Goal: Communication & Community: Answer question/provide support

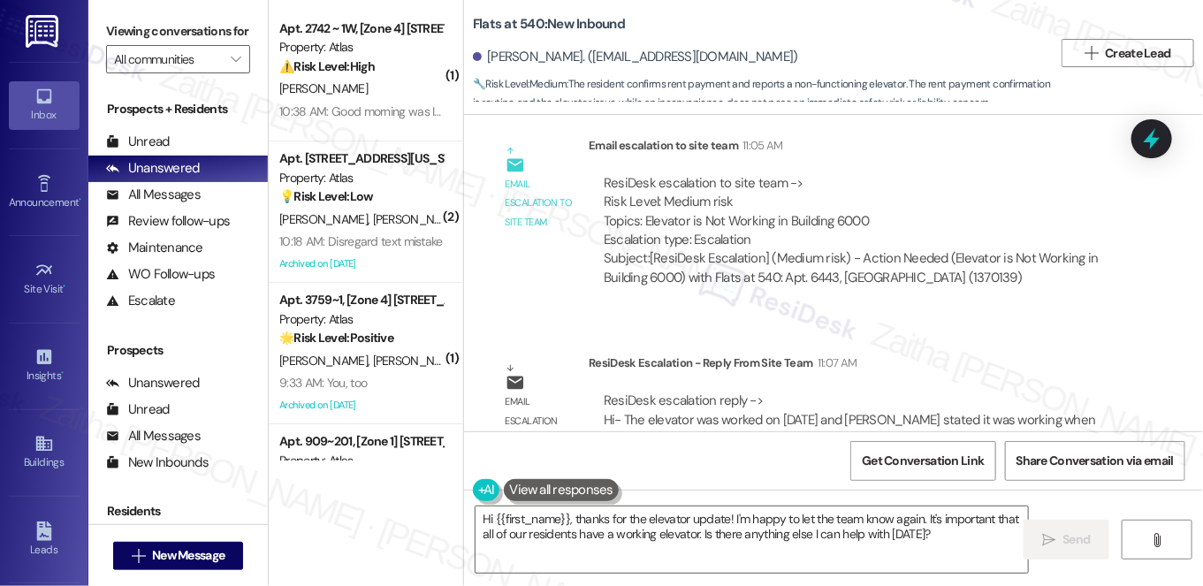
scroll to position [6323, 0]
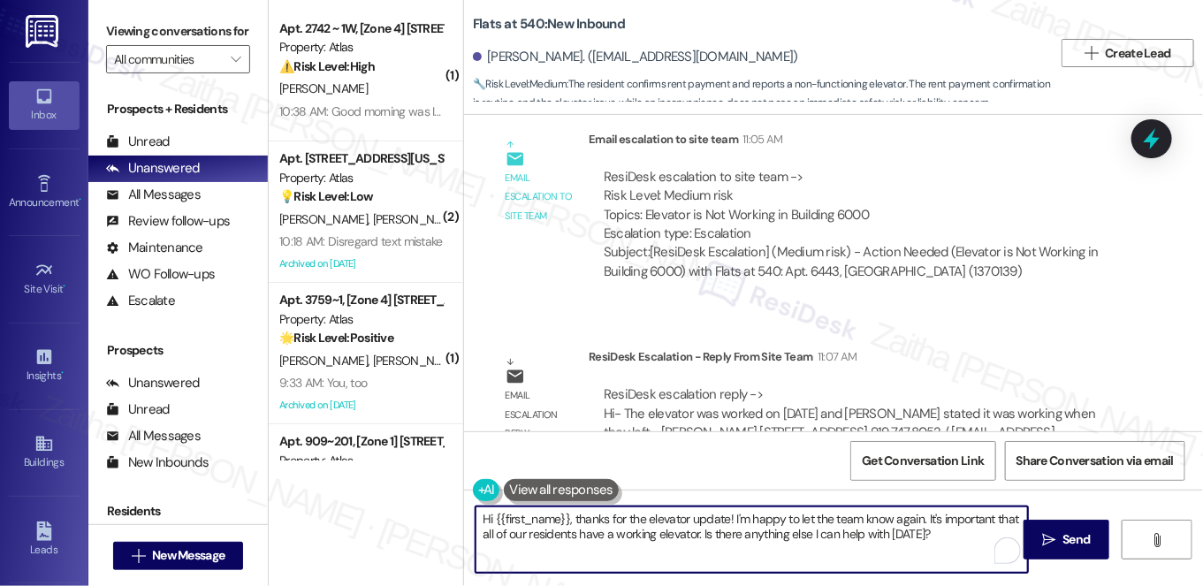
drag, startPoint x: 475, startPoint y: 518, endPoint x: 972, endPoint y: 557, distance: 499.1
click at [966, 561] on textarea "Hi {{first_name}}, thanks for the elevator update! I'm happy to let the team kn…" at bounding box center [751, 539] width 552 height 66
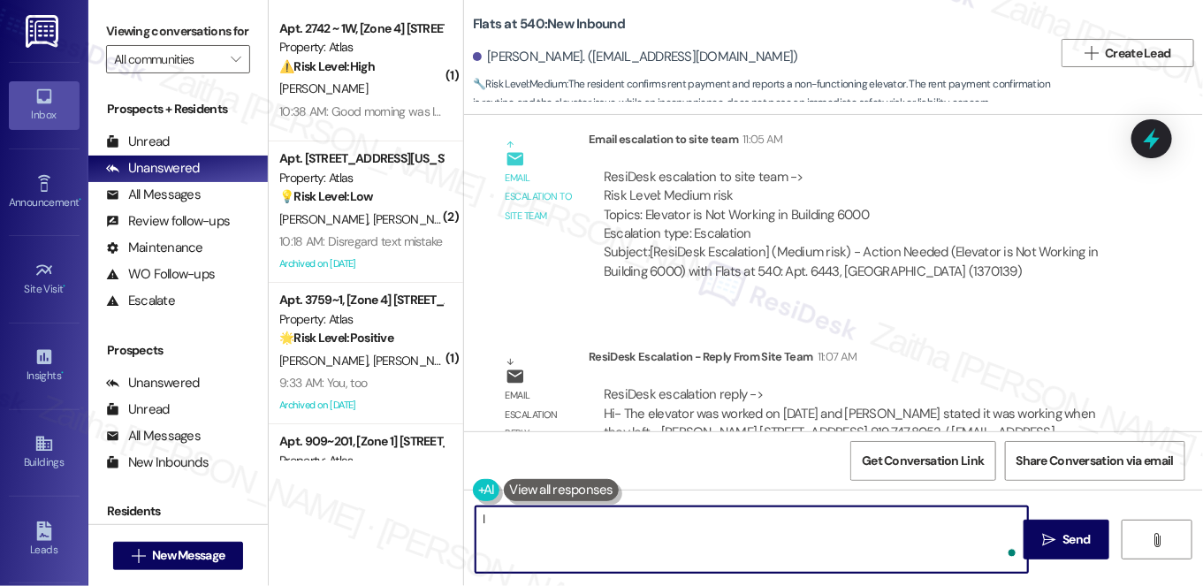
type textarea "I"
paste textarea "The elevator was worked on yesterday and Schindler stated it was working when t…"
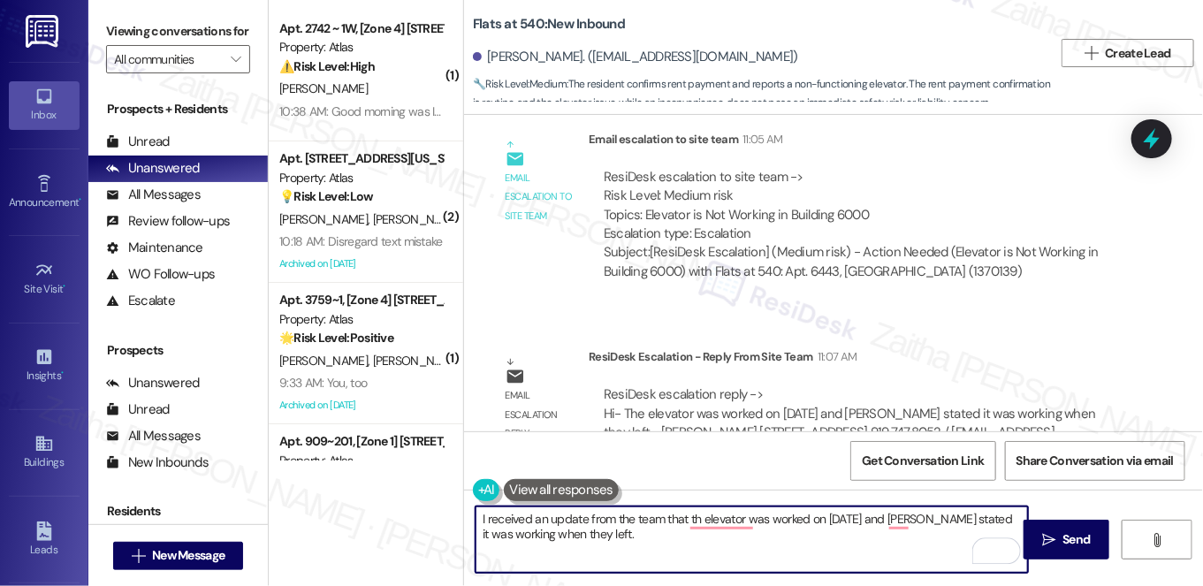
type textarea "I received an update from the team that the elevator was worked on yesterday an…"
drag, startPoint x: 648, startPoint y: 551, endPoint x: 460, endPoint y: 520, distance: 190.9
click at [464, 520] on div "I received an update from the team that the elevator was worked on yesterday an…" at bounding box center [833, 556] width 739 height 133
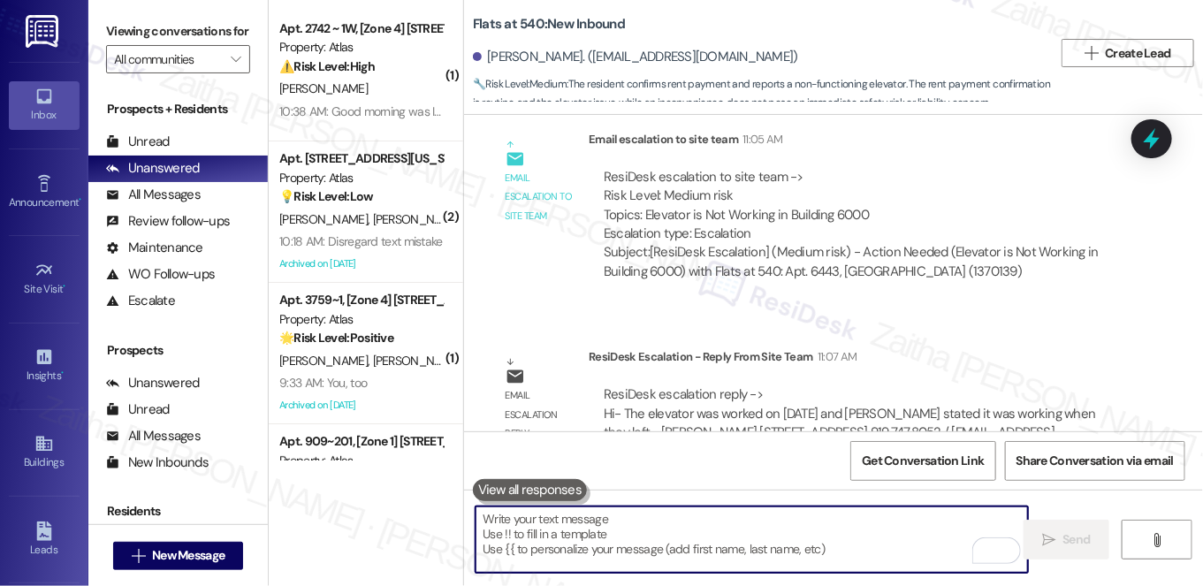
click at [641, 526] on textarea "To enrich screen reader interactions, please activate Accessibility in Grammarl…" at bounding box center [751, 539] width 552 height 66
paste textarea "I received an update from the team that the elevator was serviced yesterday, an…"
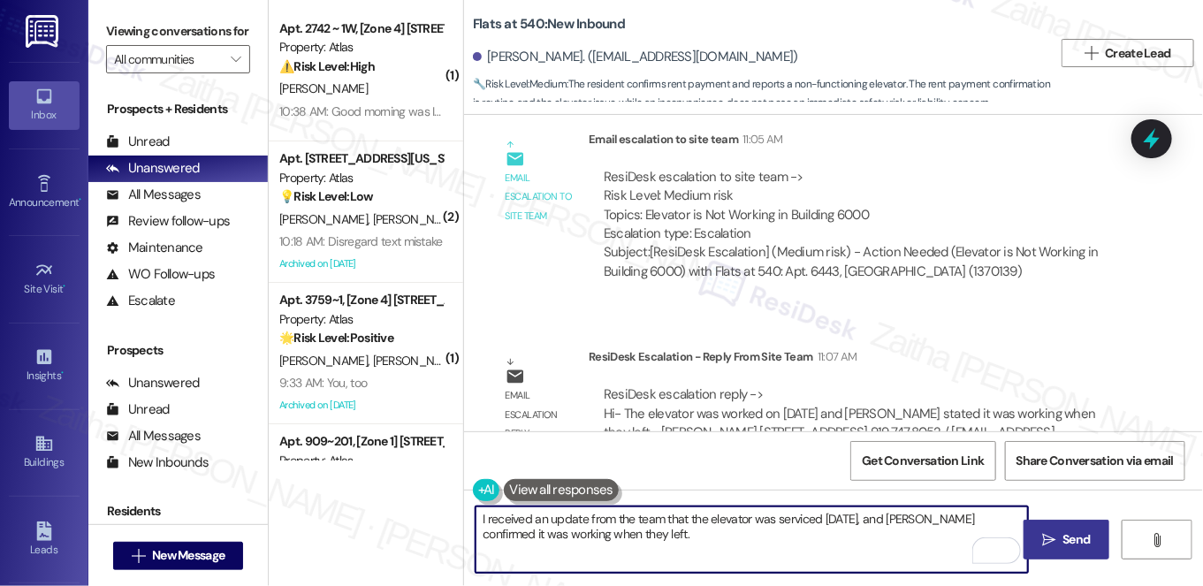
type textarea "I received an update from the team that the elevator was serviced yesterday, an…"
drag, startPoint x: 1078, startPoint y: 535, endPoint x: 1037, endPoint y: 512, distance: 47.5
click at [1078, 535] on span "Send" at bounding box center [1076, 539] width 27 height 19
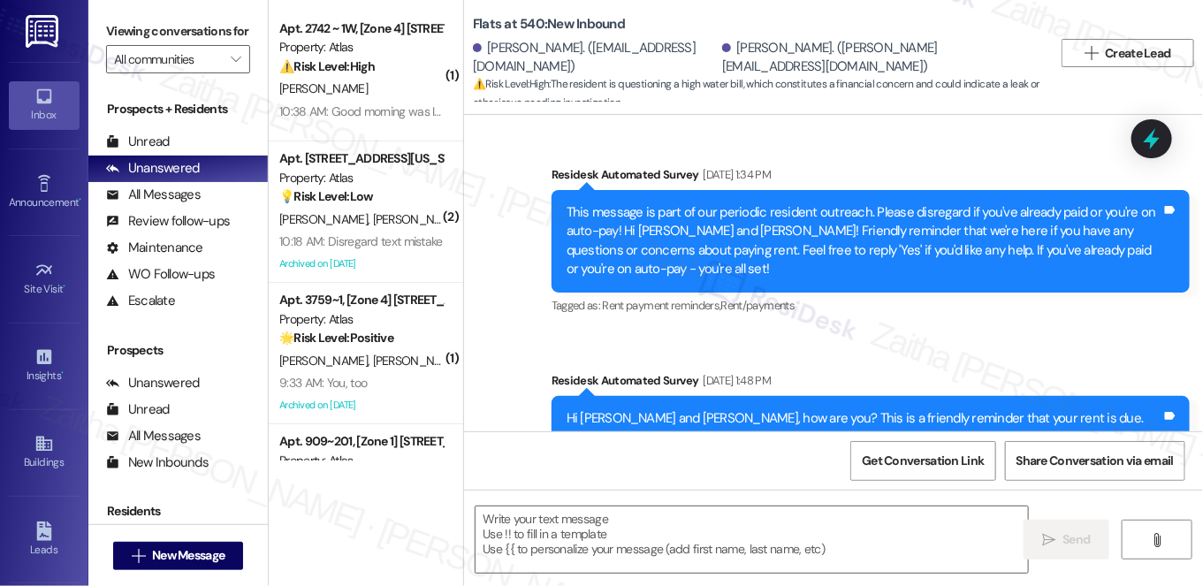
scroll to position [5858, 0]
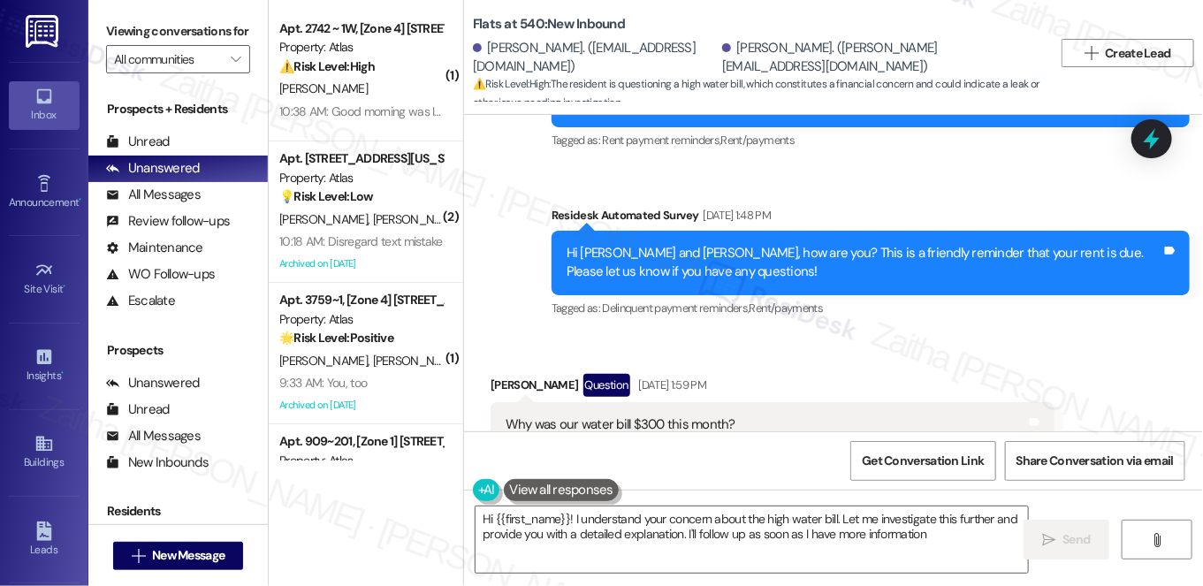
type textarea "Hi {{first_name}}! I understand your concern about the high water bill. Let me …"
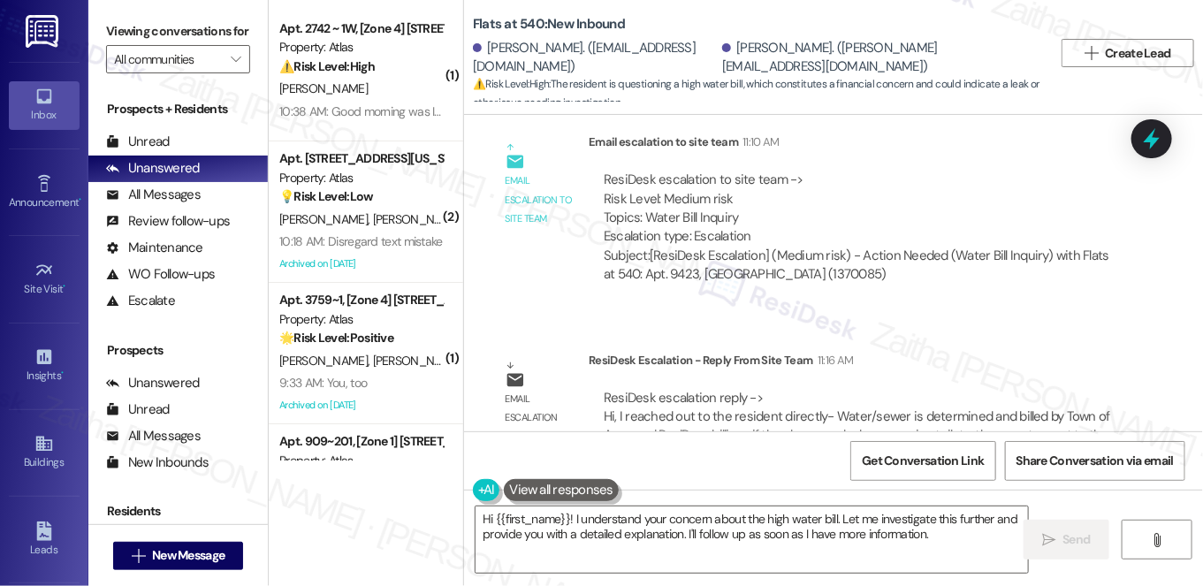
scroll to position [6424, 0]
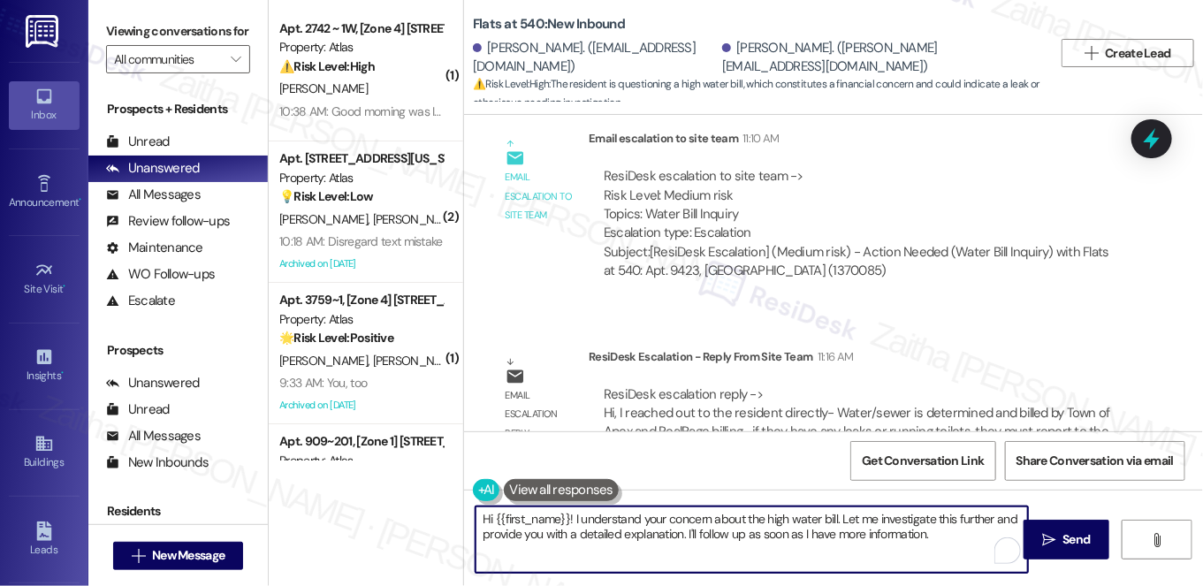
drag, startPoint x: 479, startPoint y: 517, endPoint x: 938, endPoint y: 542, distance: 459.3
click at [937, 543] on textarea "Hi {{first_name}}! I understand your concern about the high water bill. Let me …" at bounding box center [751, 539] width 552 height 66
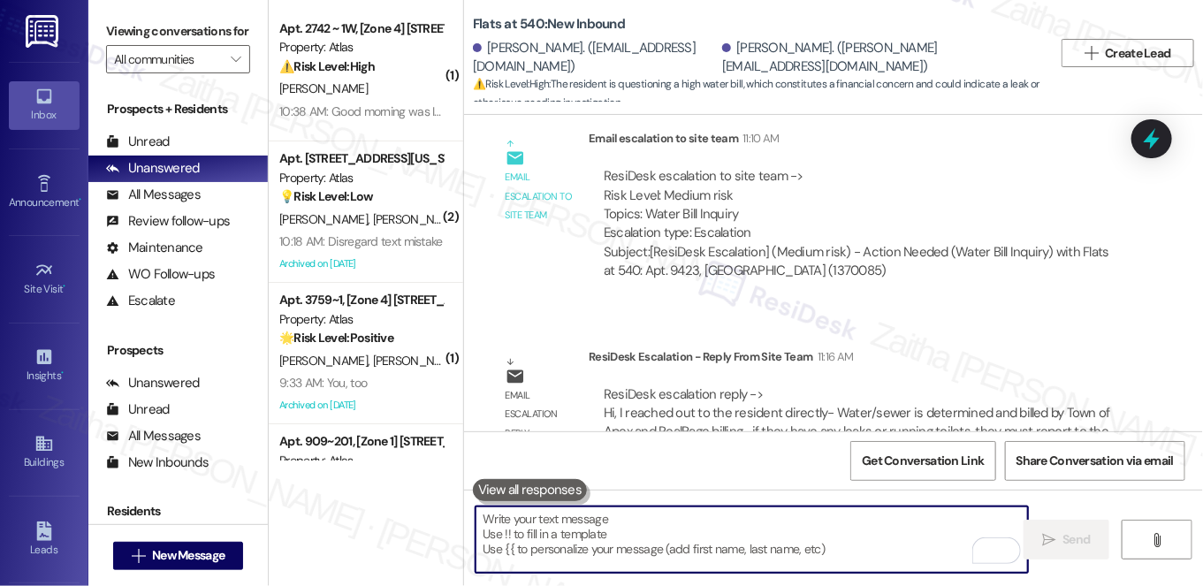
click at [629, 526] on textarea "To enrich screen reader interactions, please activate Accessibility in Grammarl…" at bounding box center [751, 539] width 552 height 66
paste textarea "I received an update from the team that they’ve reached out to you directly. Pl…"
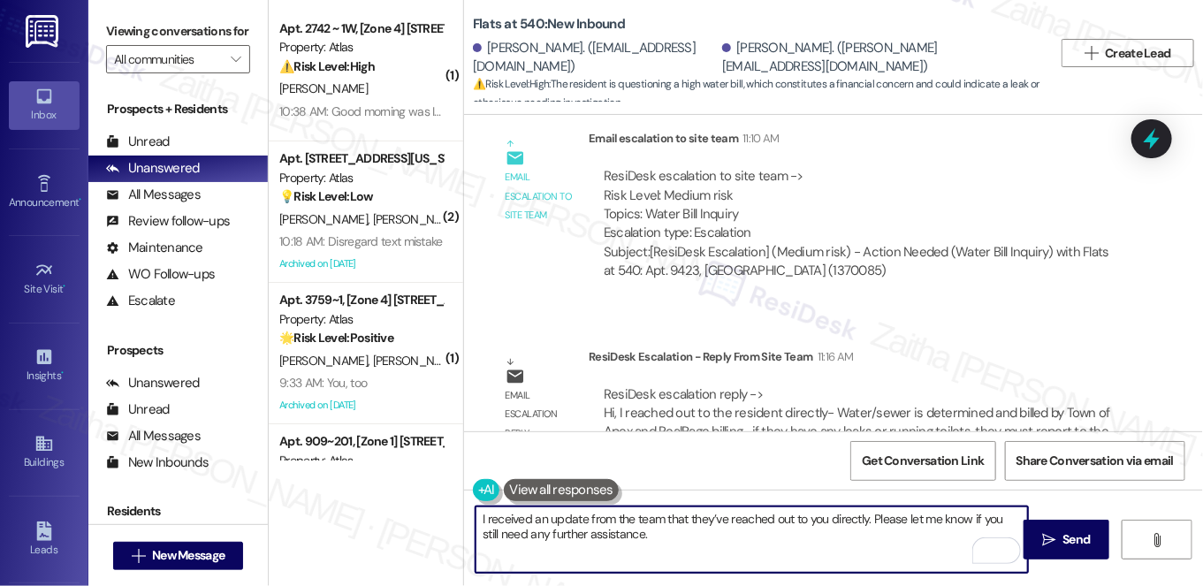
type textarea "I received an update from the team that they’ve reached out to you directly. Pl…"
drag, startPoint x: 639, startPoint y: 533, endPoint x: 475, endPoint y: 514, distance: 164.5
click at [475, 514] on textarea "I received an update from the team that they’ve reached out to you directly. Pl…" at bounding box center [751, 539] width 552 height 66
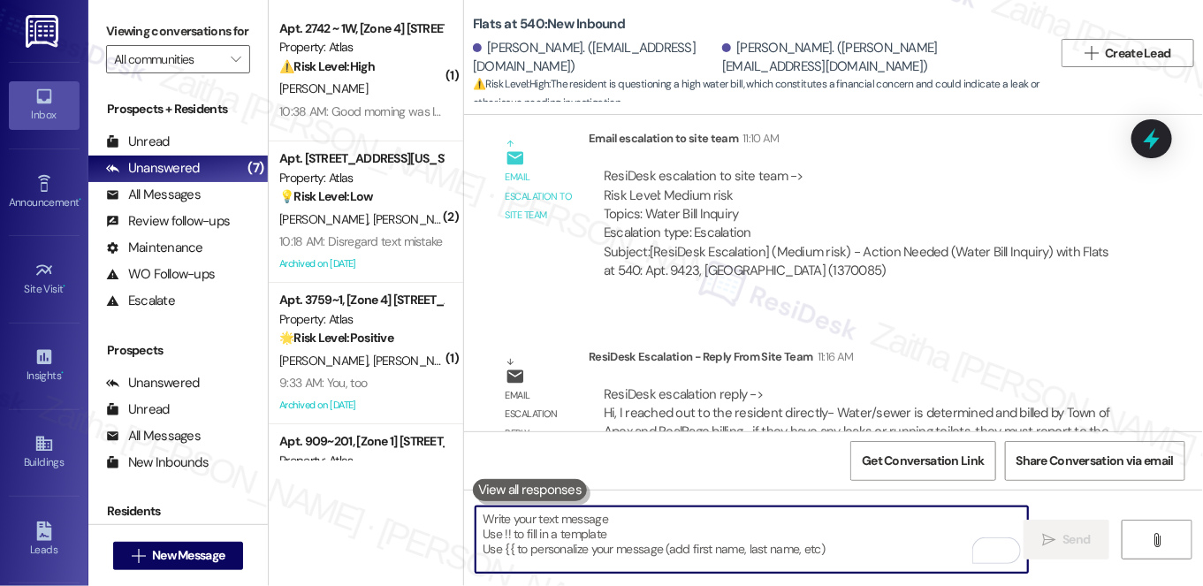
paste textarea "I received an update from the team that they’ve reached out to you directly. Pl…"
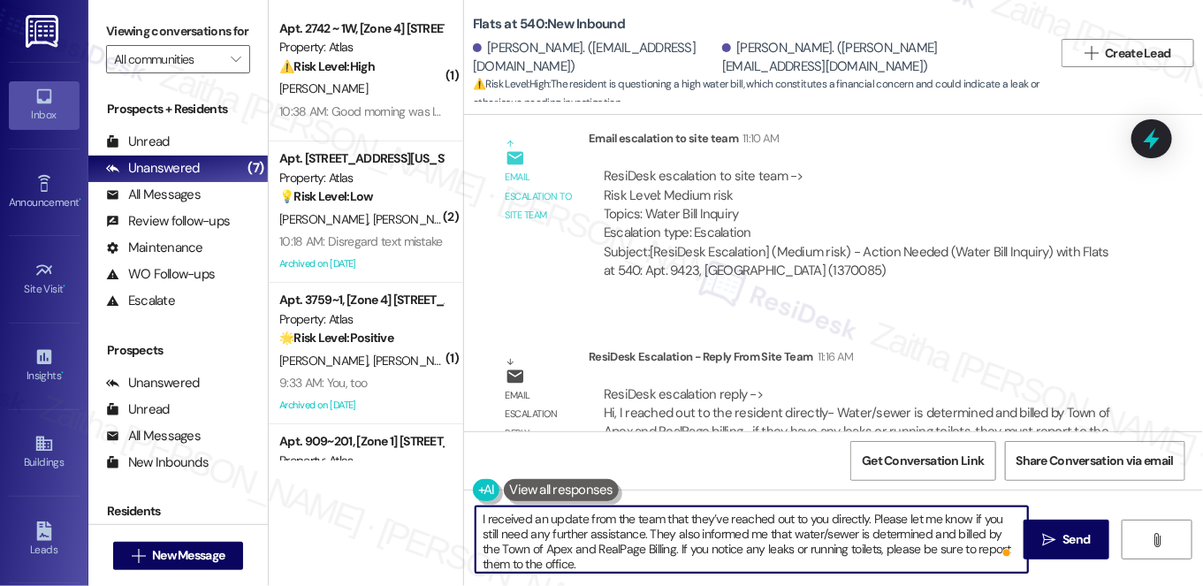
click at [914, 544] on textarea "I received an update from the team that they’ve reached out to you directly. Pl…" at bounding box center [751, 539] width 552 height 66
click at [583, 561] on textarea "I received an update from the team that they’ve reached out to you directly. Pl…" at bounding box center [751, 539] width 552 height 66
type textarea "I received an update from the team that they’ve reached out to you directly. Pl…"
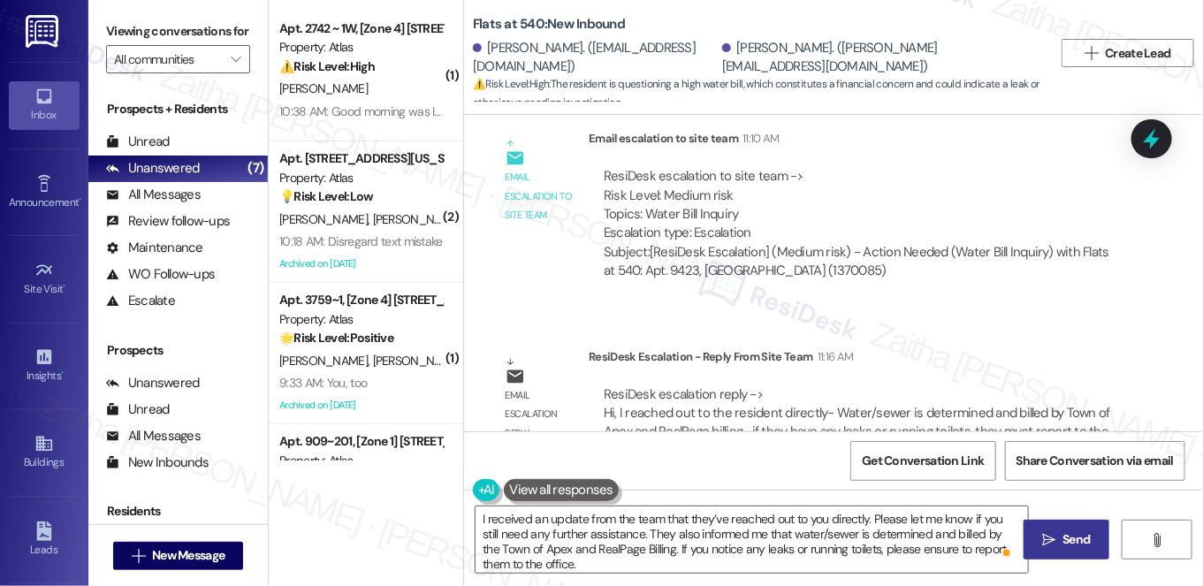
click at [1075, 537] on span "Send" at bounding box center [1076, 539] width 27 height 19
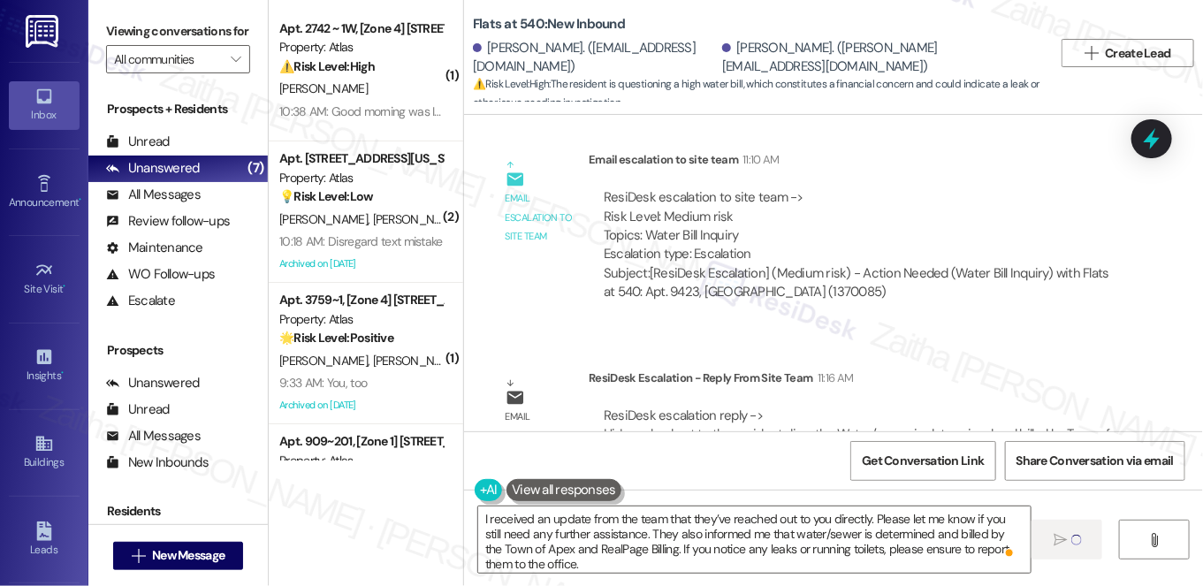
scroll to position [6343, 0]
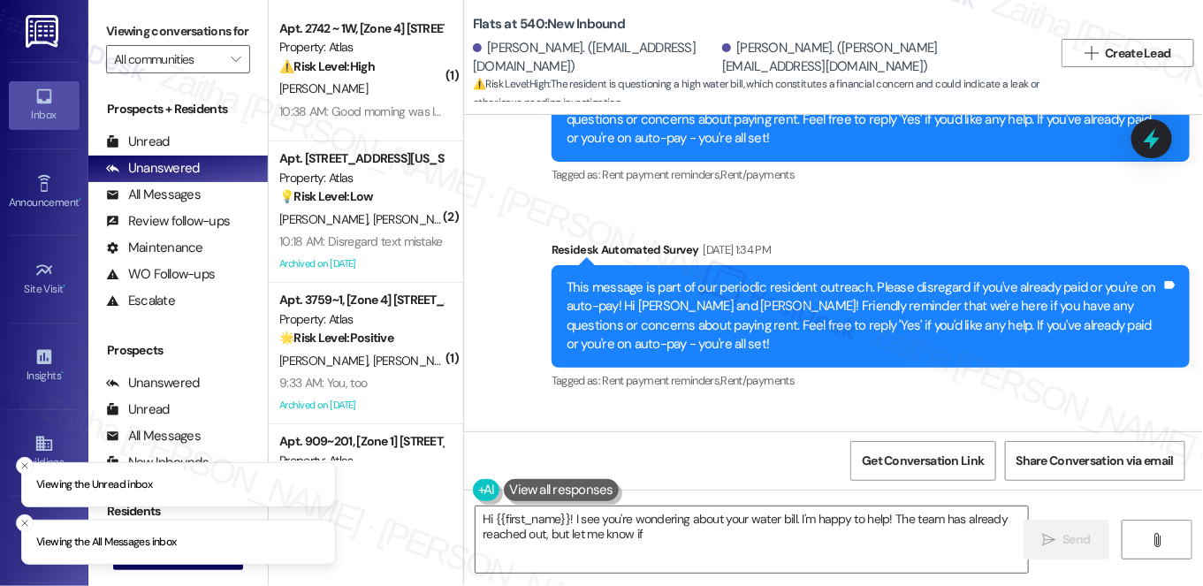
scroll to position [5858, 0]
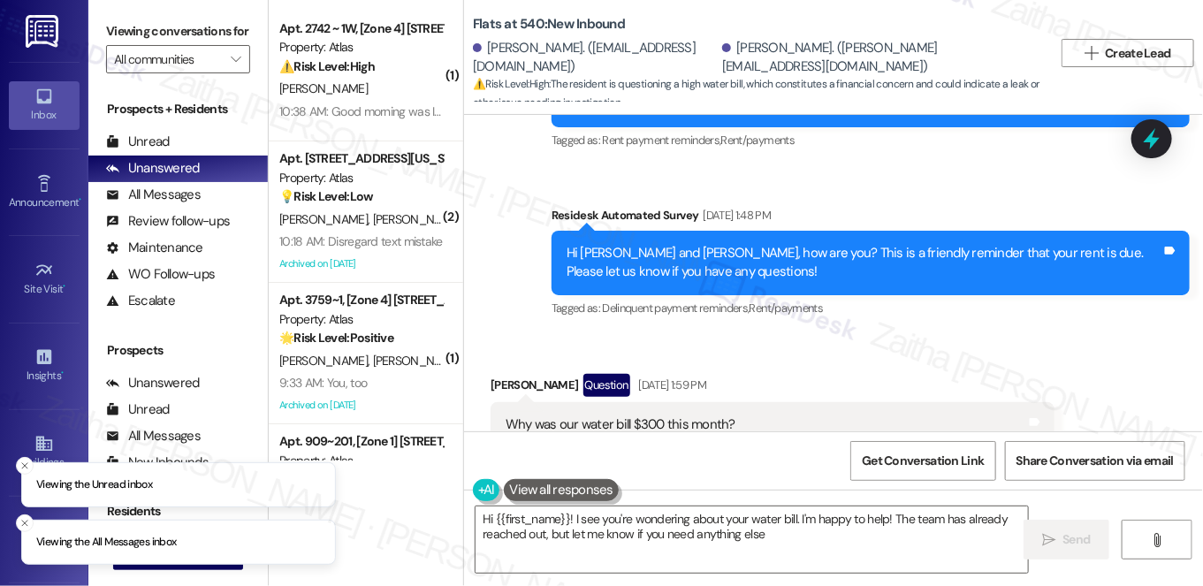
type textarea "Hi {{first_name}}! I see you're wondering about your water bill. I'm happy to h…"
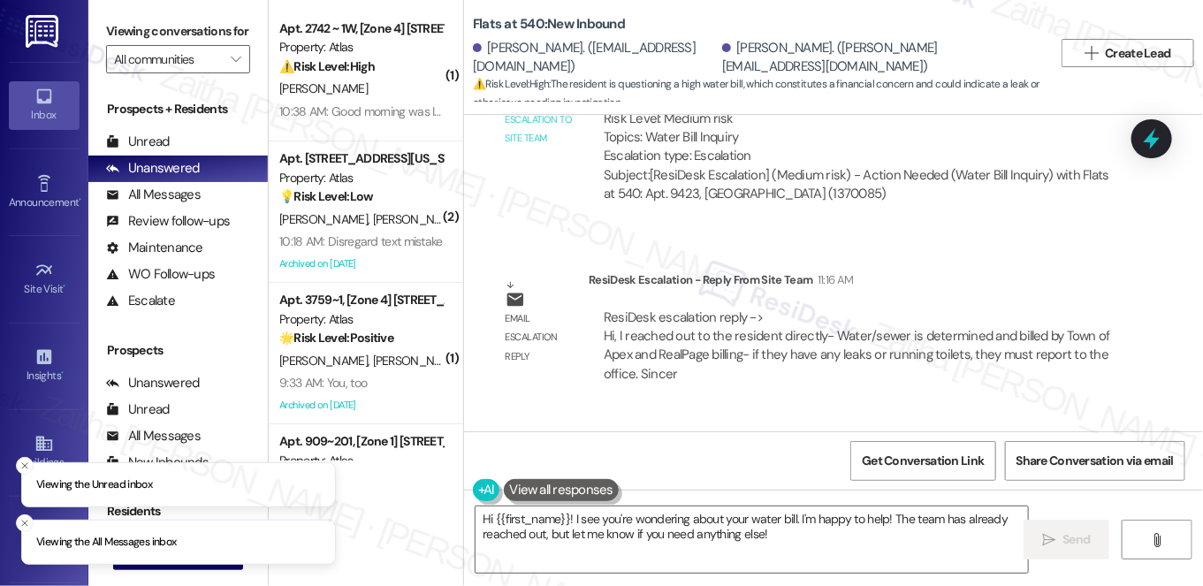
scroll to position [6631, 0]
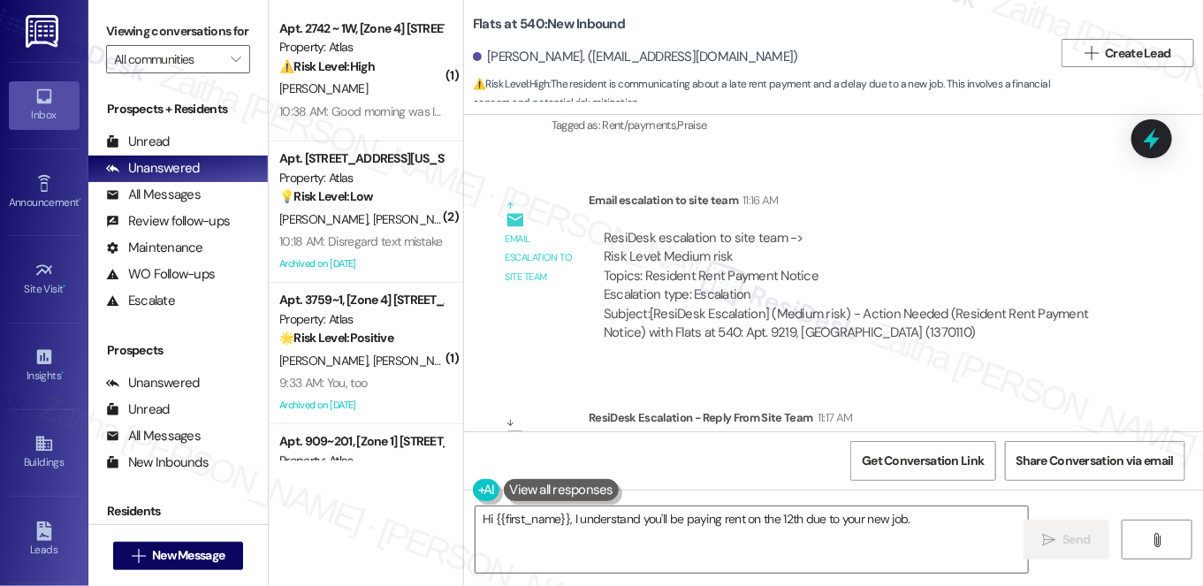
scroll to position [2769, 0]
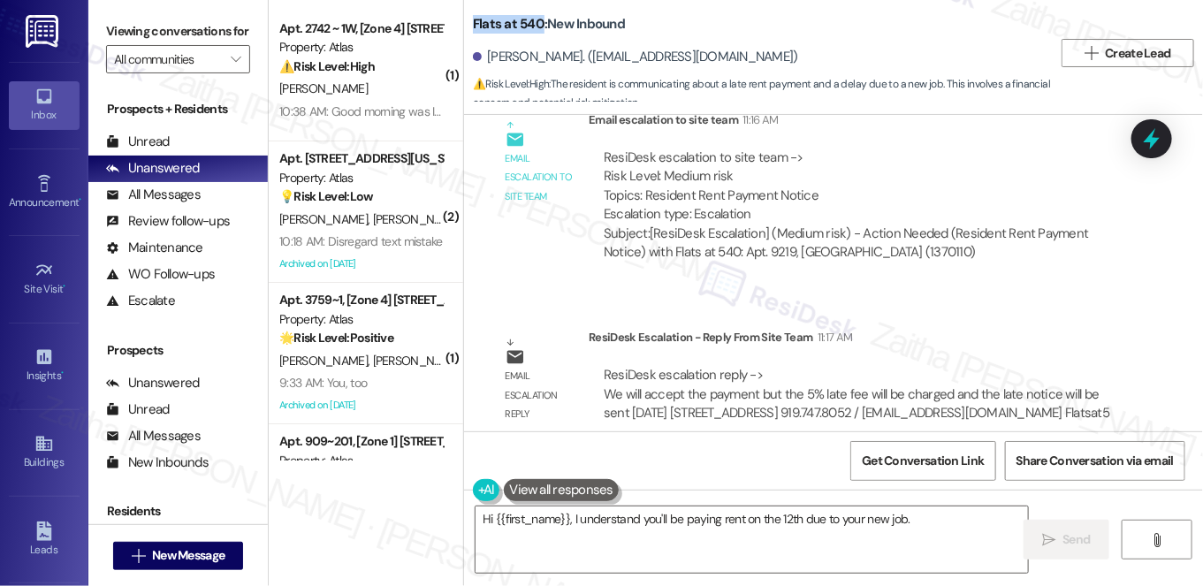
drag, startPoint x: 463, startPoint y: 21, endPoint x: 536, endPoint y: 22, distance: 72.5
click at [536, 22] on div "Flats at 540: New Inbound Donovan Thomas. (king1dmt@gmail.com) ⚠️ Risk Level: H…" at bounding box center [833, 52] width 739 height 97
copy b "Flats at 540"
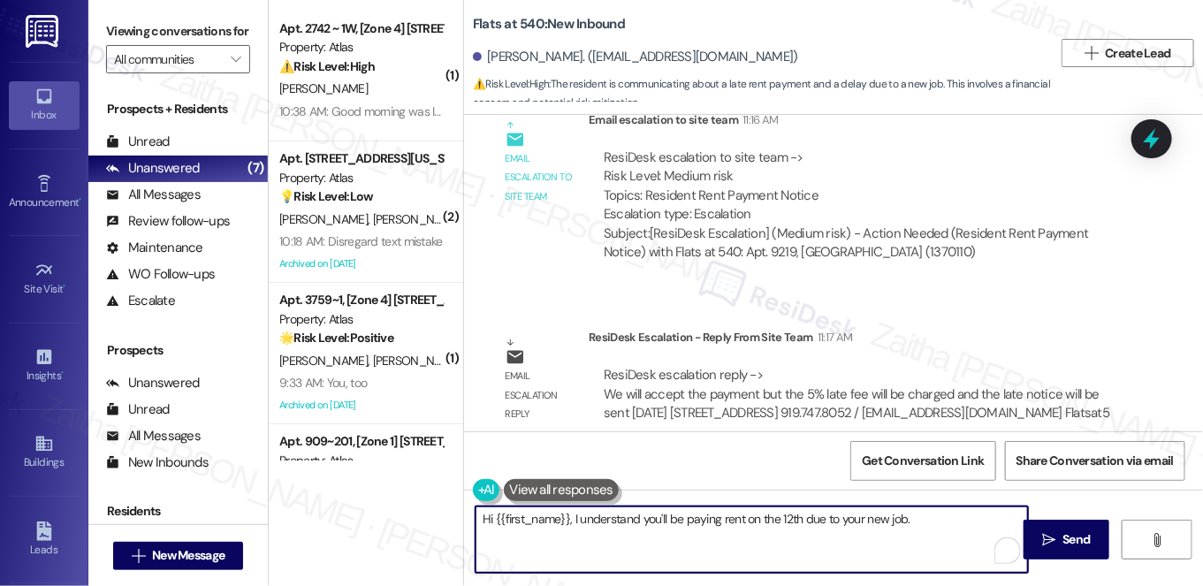
drag, startPoint x: 481, startPoint y: 518, endPoint x: 979, endPoint y: 528, distance: 498.5
click at [977, 531] on textarea "Hi {{first_name}}, I understand you'll be paying rent on the 12th due to your n…" at bounding box center [751, 539] width 552 height 66
type textarea "Hi {{first_name}}, I understand you'll be paying rent on the 12th due to your n…"
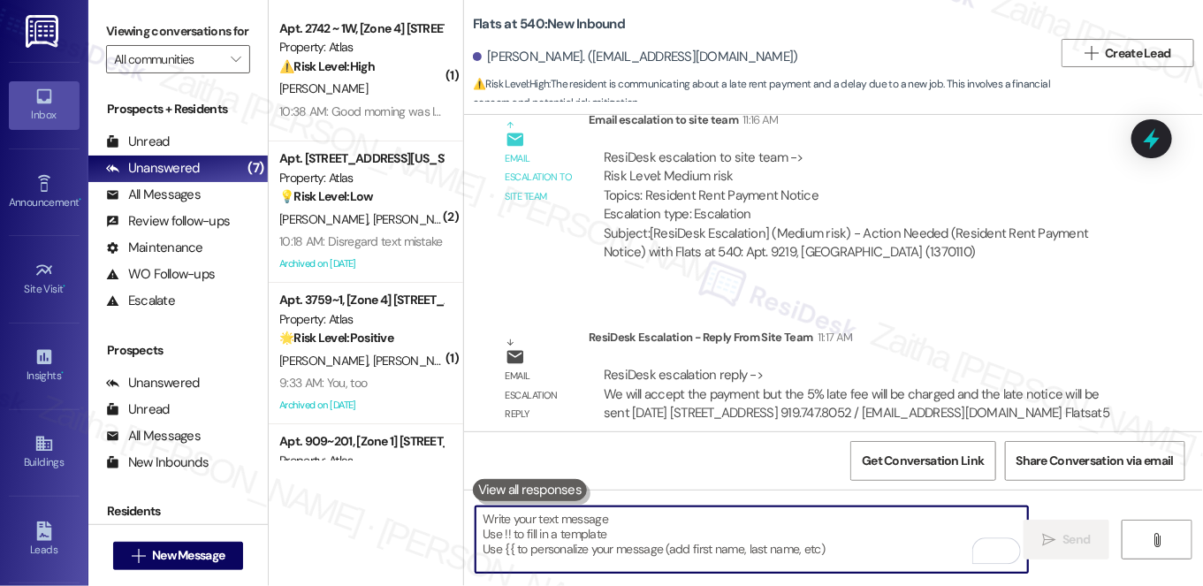
paste textarea "I received an update from the team that they will accept the payment; however, …"
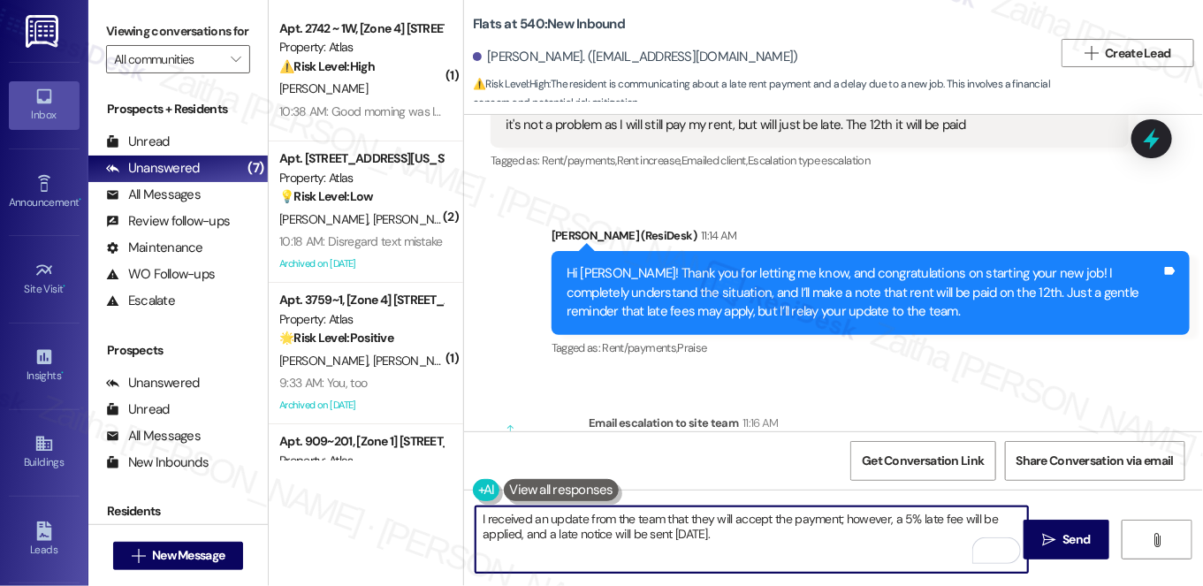
scroll to position [2368, 0]
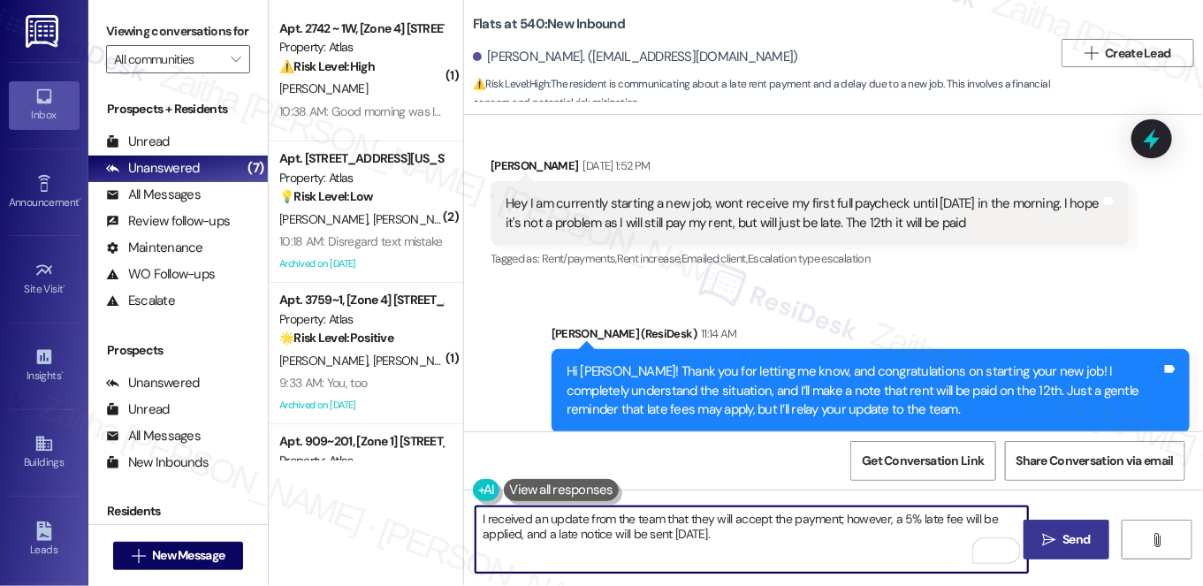
type textarea "I received an update from the team that they will accept the payment; however, …"
click at [1063, 545] on span "Send" at bounding box center [1076, 539] width 27 height 19
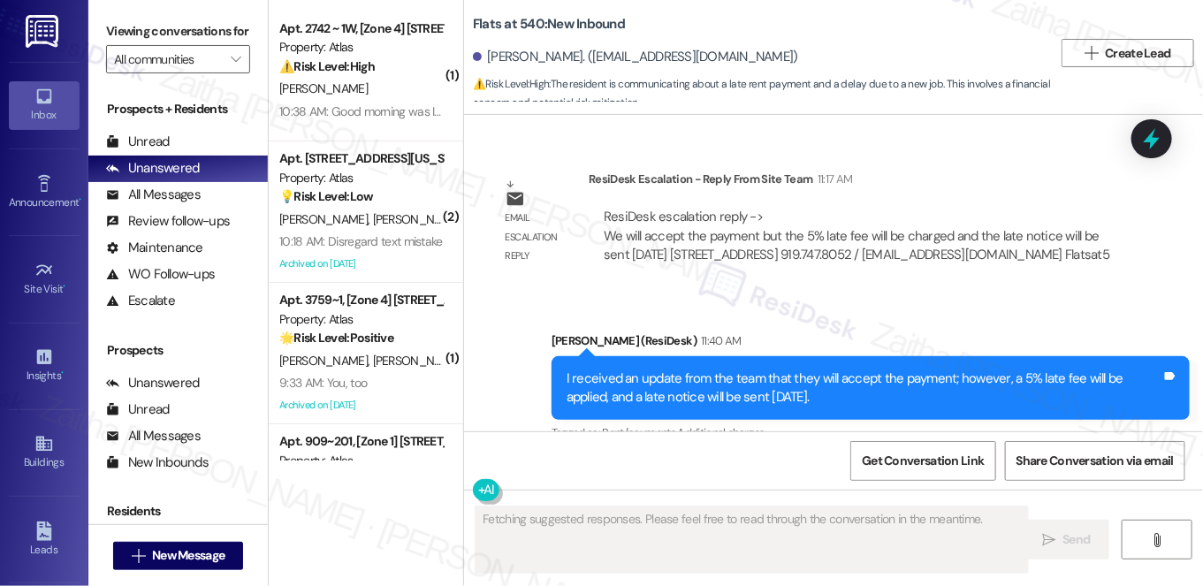
scroll to position [2937, 0]
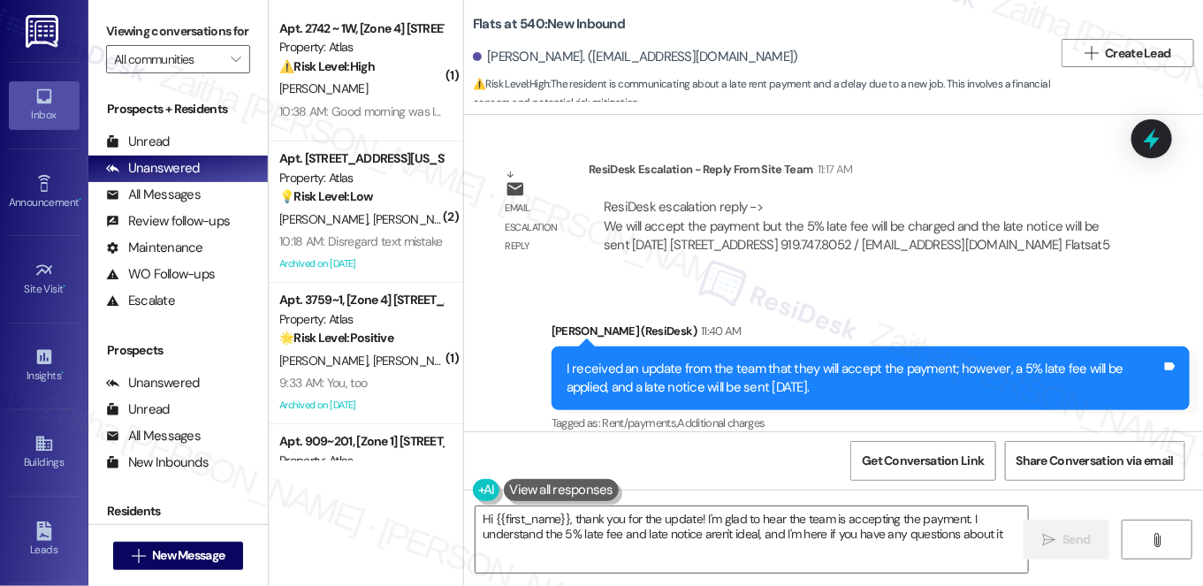
type textarea "Hi {{first_name}}, thank you for the update! I'm glad to hear the team is accep…"
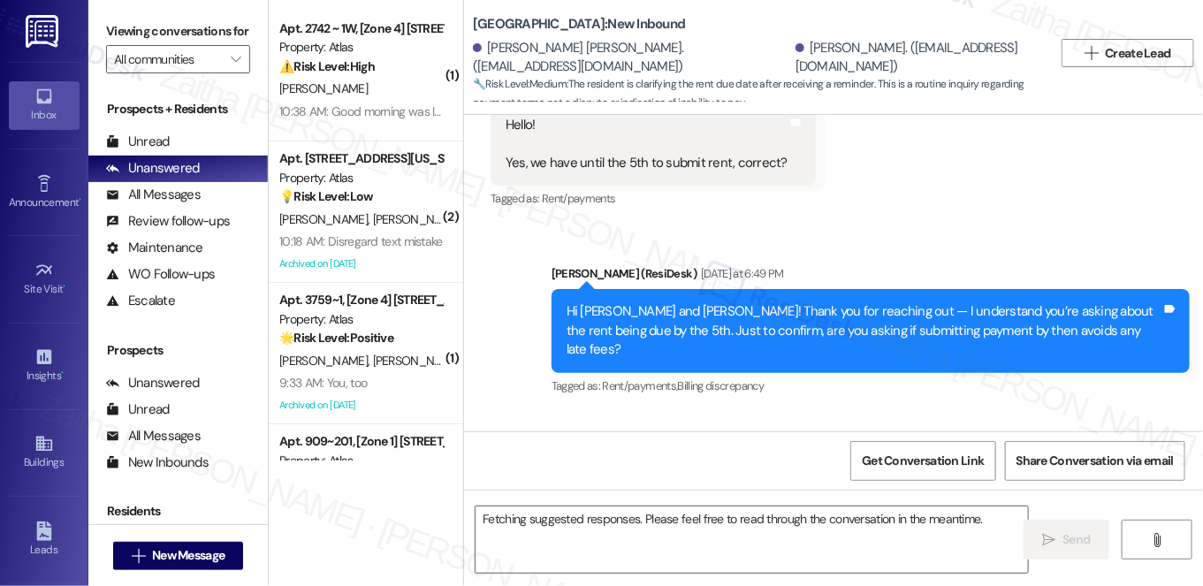
scroll to position [598, 0]
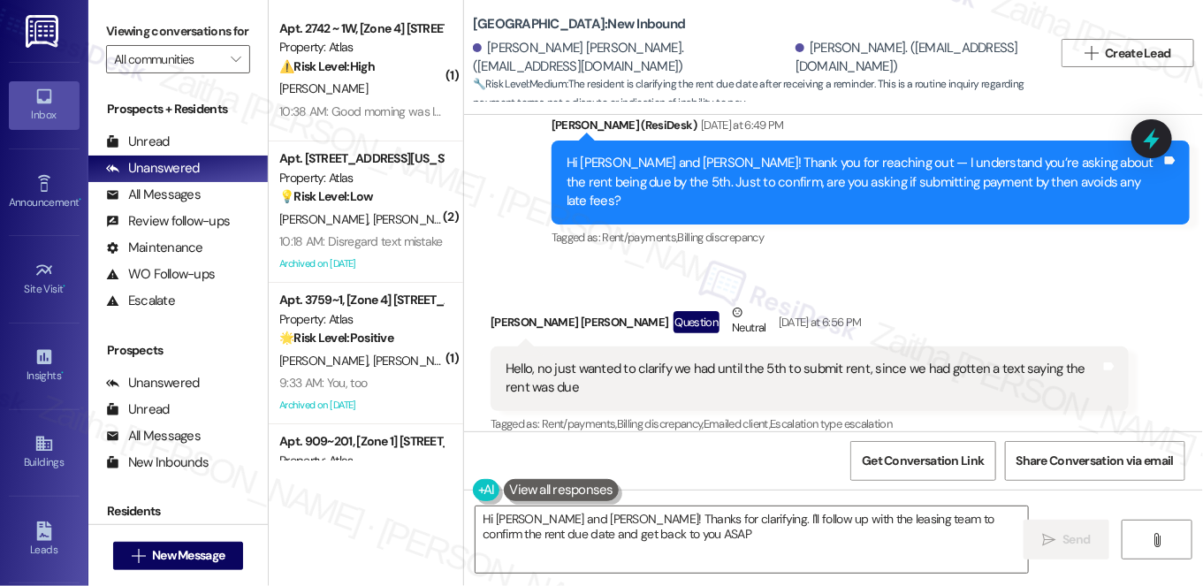
type textarea "Hi [PERSON_NAME] and [PERSON_NAME]! Thanks for clarifying. I'll follow up with …"
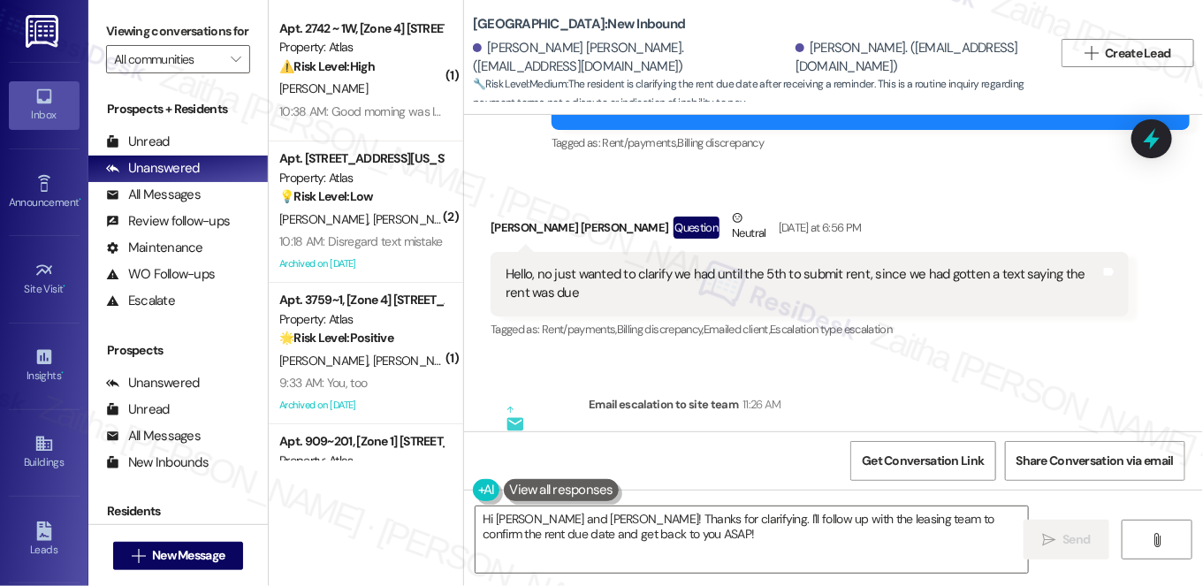
scroll to position [679, 0]
